Goal: Information Seeking & Learning: Learn about a topic

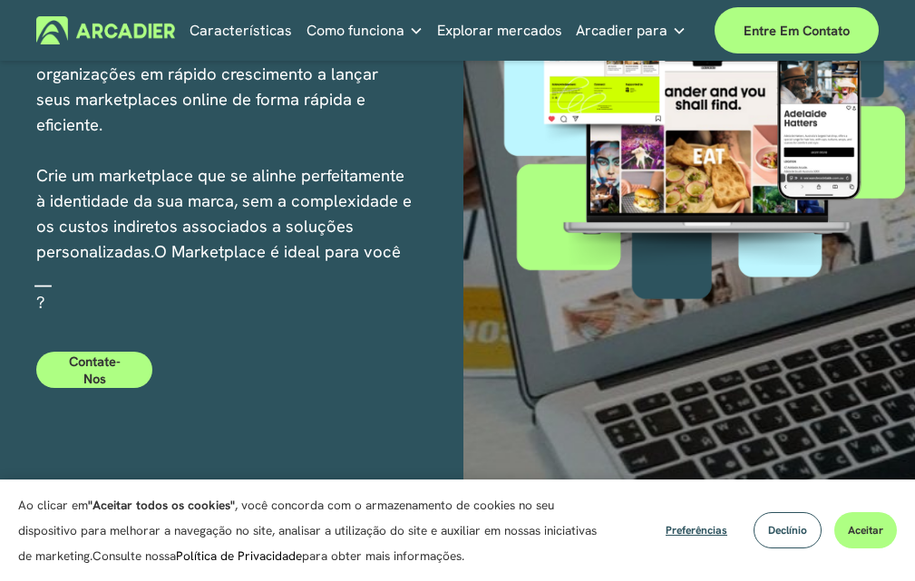
scroll to position [489, 0]
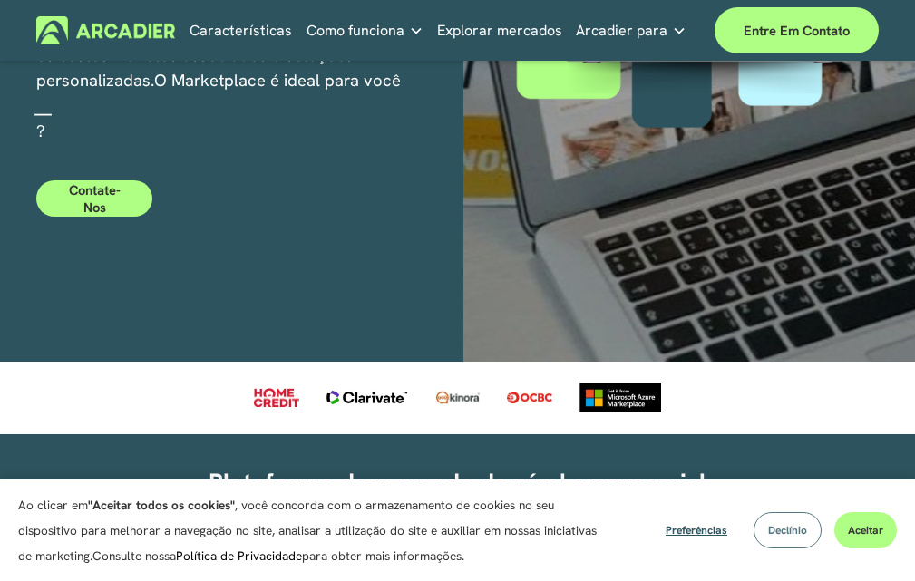
click at [785, 525] on font "Declínio" at bounding box center [787, 530] width 39 height 15
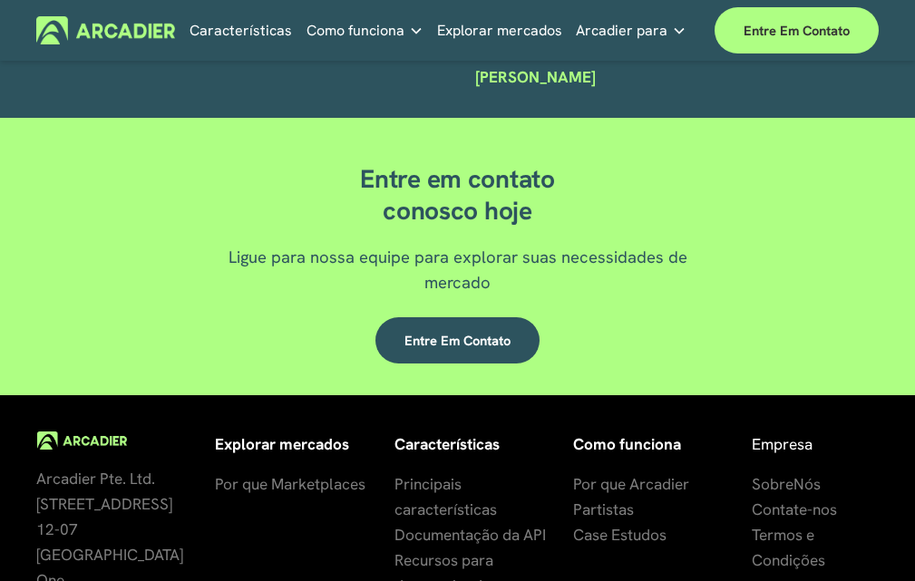
scroll to position [4207, 0]
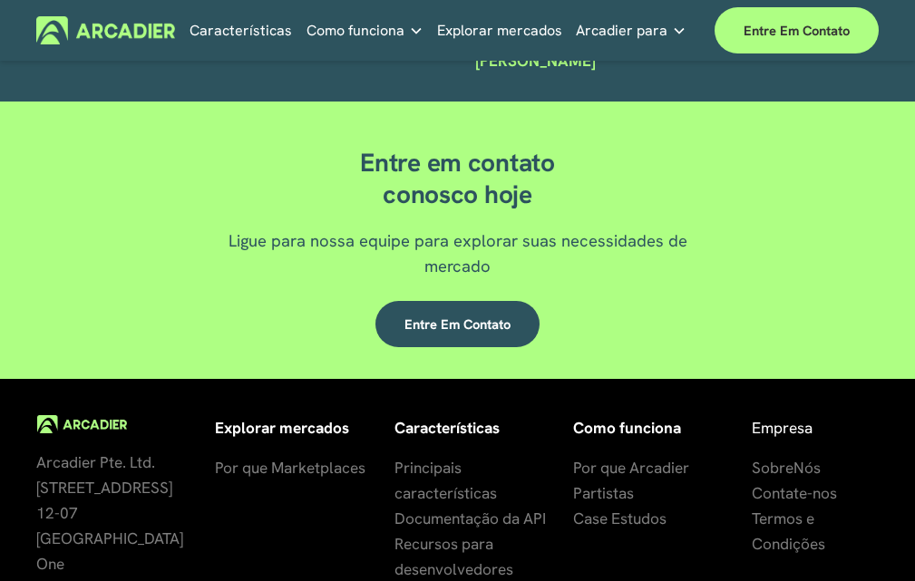
click at [317, 471] on font "Por que Marketplaces" at bounding box center [290, 468] width 151 height 20
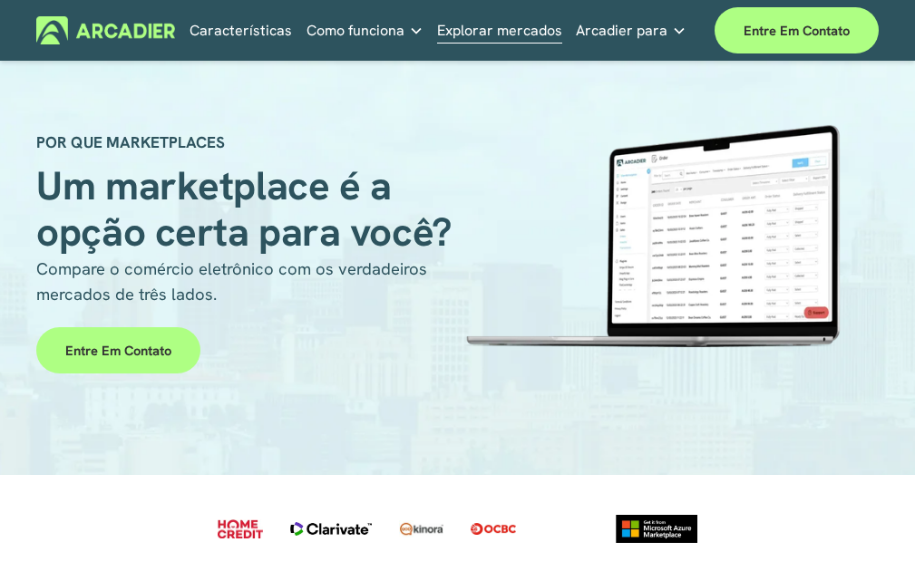
click at [252, 28] on font "Características" at bounding box center [241, 30] width 103 height 19
